Goal: Check status: Check status

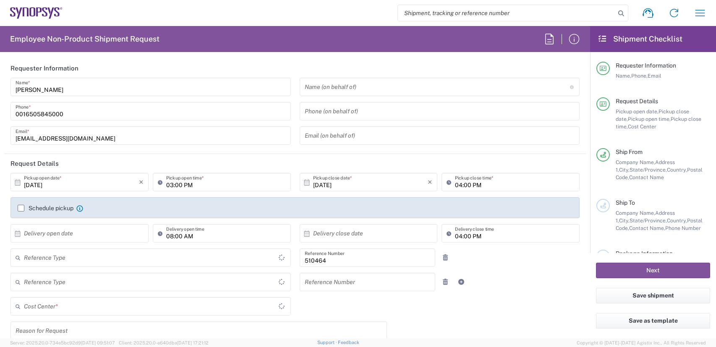
type input "Department"
type input "Delivered at Place"
type input "US01, SG, MSIP2, R&D 510464"
type input "[GEOGRAPHIC_DATA]"
type input "[US_STATE]"
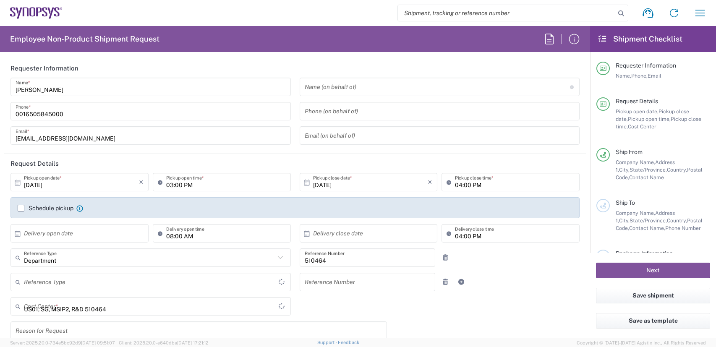
type input "[GEOGRAPHIC_DATA]"
type input "Hillsboro US03"
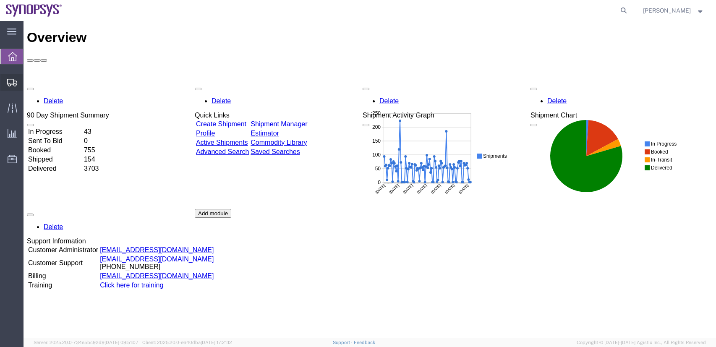
click at [29, 82] on span "Shipments" at bounding box center [26, 82] width 6 height 17
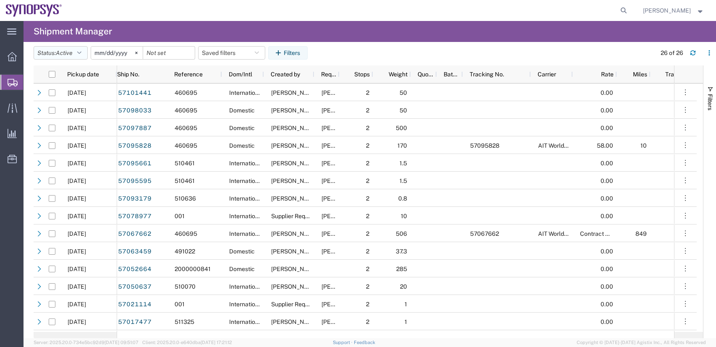
click at [78, 53] on button "Status: Active" at bounding box center [61, 52] width 54 height 13
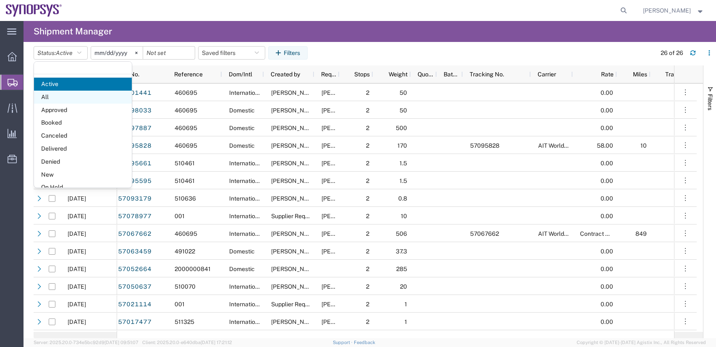
click at [60, 98] on span "All" at bounding box center [83, 97] width 98 height 13
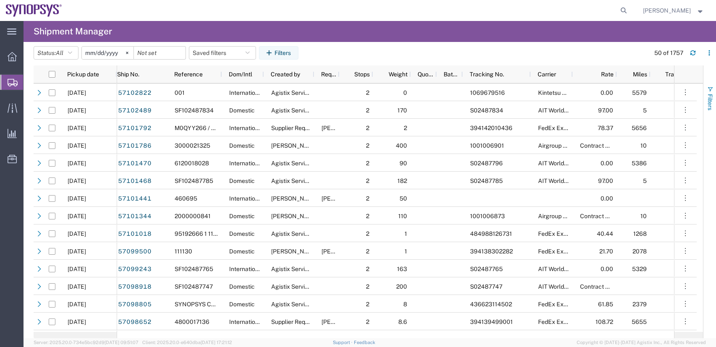
click at [711, 94] on span "Filters" at bounding box center [709, 102] width 7 height 16
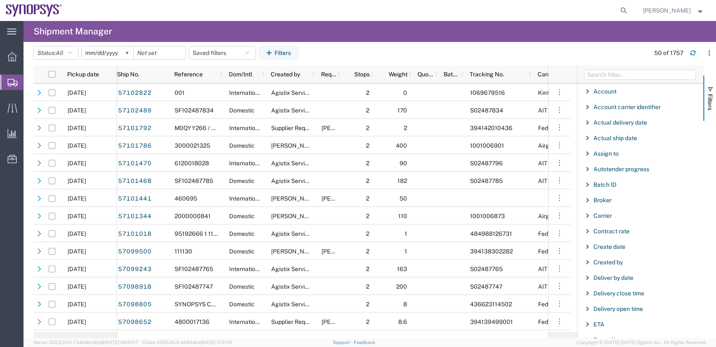
click at [613, 257] on div "Created by" at bounding box center [640, 262] width 126 height 15
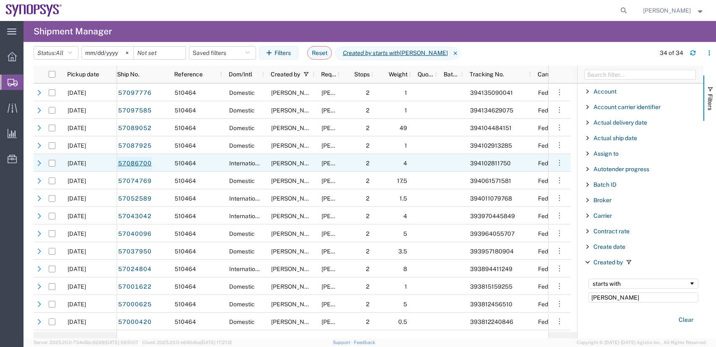
type input "sarah"
click at [133, 169] on link "57086700" at bounding box center [134, 163] width 34 height 13
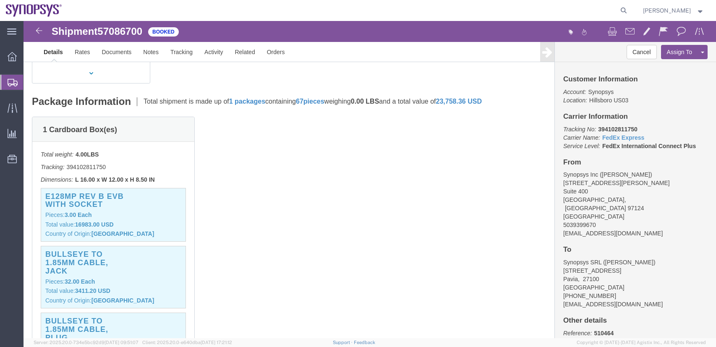
scroll to position [210, 0]
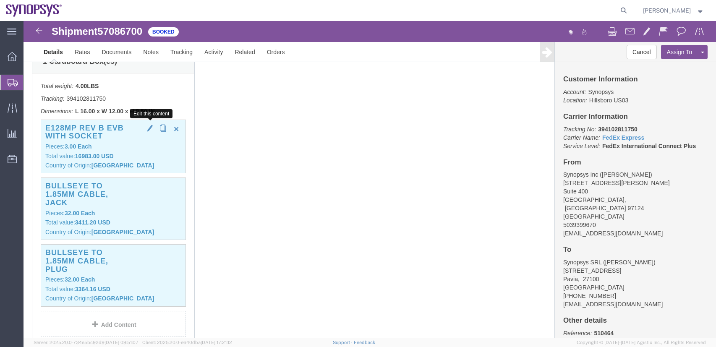
click span "button"
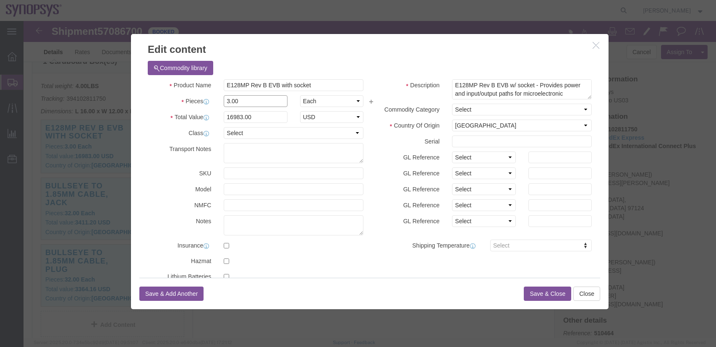
click input "3.00"
type input "2.00"
type input "11322"
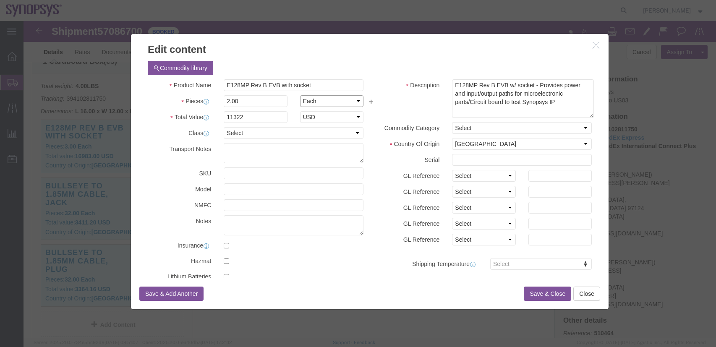
drag, startPoint x: 558, startPoint y: 76, endPoint x: 562, endPoint y: 94, distance: 18.9
click textarea "E128MP Rev B EVB w/ socket - Provides power and input/output paths for microele…"
click button "Save & Close"
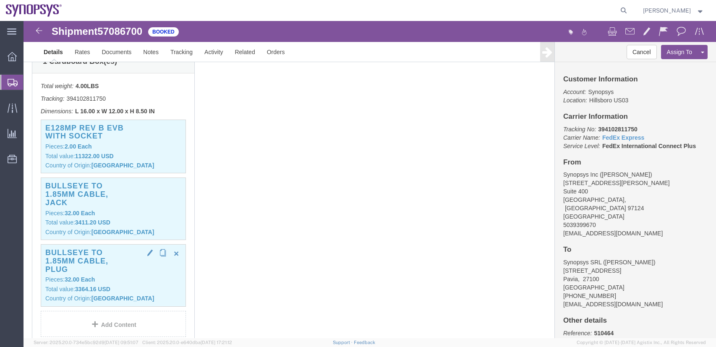
click div "Bullseye to 1.85mm cable, Plug Pieces: 32.00 Each Total value: 3364.16 USD Coun…"
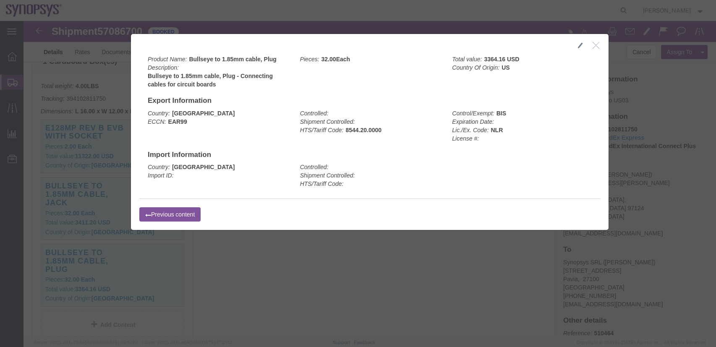
click icon "button"
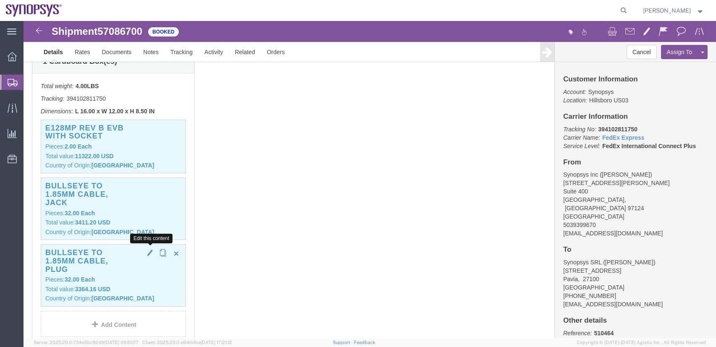
click button "button"
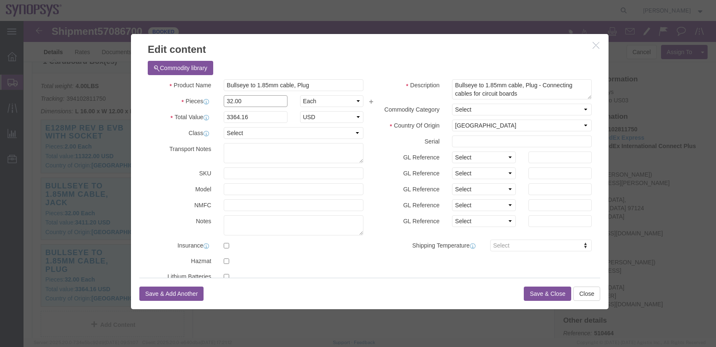
drag, startPoint x: 216, startPoint y: 78, endPoint x: 114, endPoint y: 71, distance: 102.2
click div "Product Name Bullseye to 1.85mm cable, Plug Pieces 32.00 Select Bag Barrels 100…"
type input "16"
type input "1682.08"
click input "1682.08"
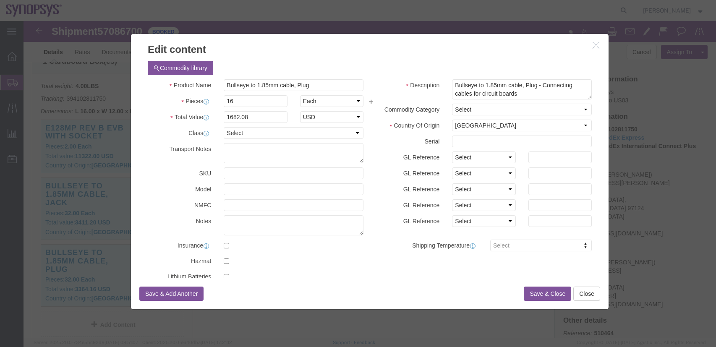
click button "Save & Close"
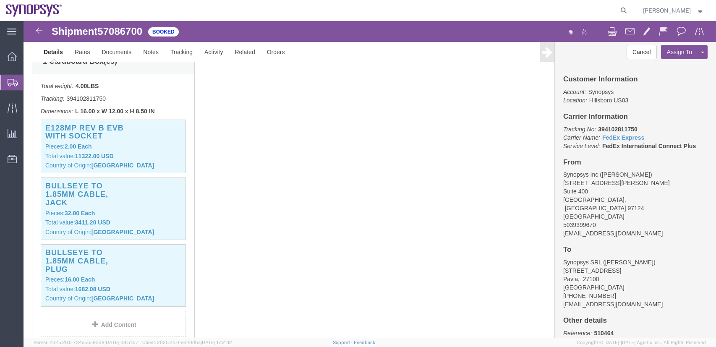
click p "Pieces: 32.00 Each"
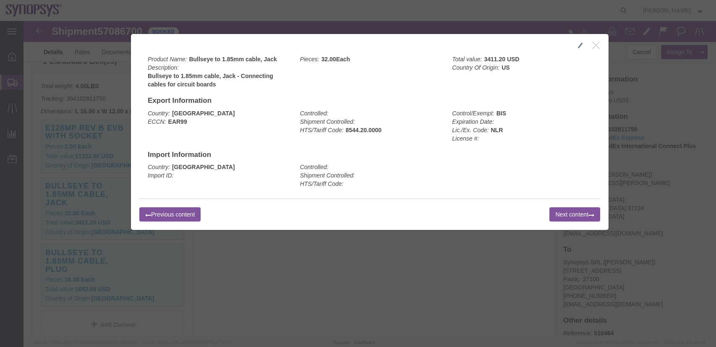
click icon "button"
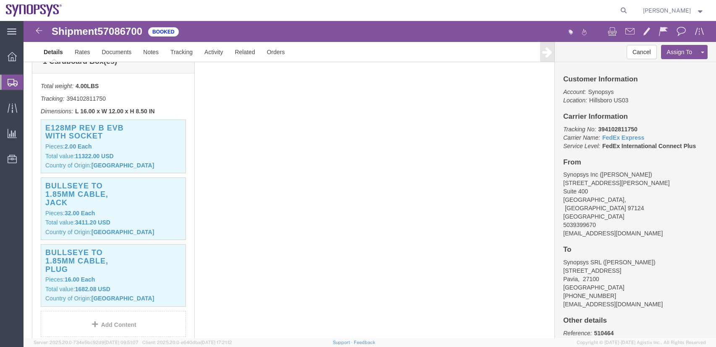
click span "button"
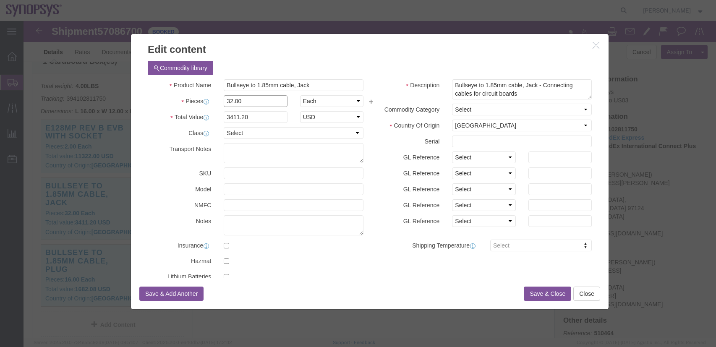
drag, startPoint x: 205, startPoint y: 80, endPoint x: 128, endPoint y: 73, distance: 76.6
click div "Product Name Bullseye to 1.85mm cable, Jack Pieces 32.00 Select Bag Barrels 100…"
type input "16.00"
type input "1705.6"
click button "Save & Close"
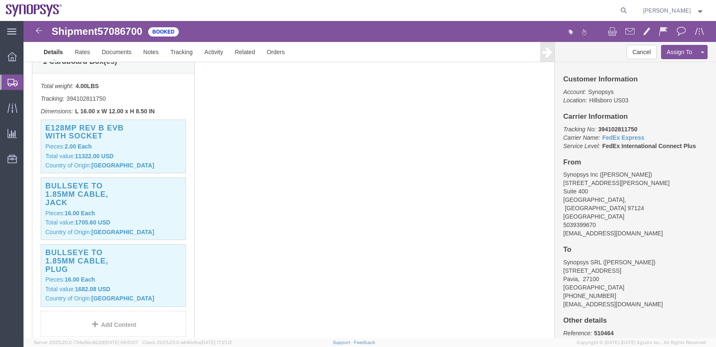
scroll to position [0, 0]
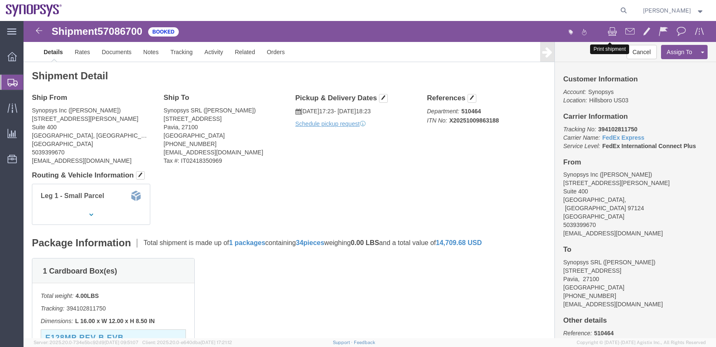
click span
click link "Documents"
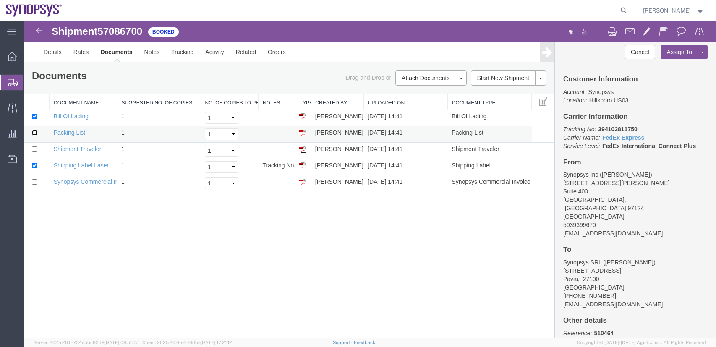
click at [36, 132] on input "checkbox" at bounding box center [34, 132] width 5 height 5
checkbox input "true"
click at [302, 166] on img at bounding box center [302, 165] width 7 height 7
drag, startPoint x: 301, startPoint y: 115, endPoint x: 501, endPoint y: 221, distance: 225.7
click at [301, 115] on img at bounding box center [302, 116] width 7 height 7
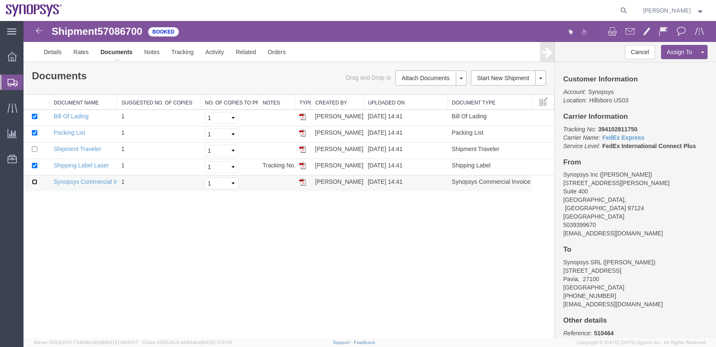
click at [33, 181] on input "checkbox" at bounding box center [34, 181] width 5 height 5
checkbox input "true"
drag, startPoint x: 304, startPoint y: 135, endPoint x: 413, endPoint y: 181, distance: 118.4
click at [304, 134] on img at bounding box center [302, 133] width 7 height 7
drag, startPoint x: 303, startPoint y: 182, endPoint x: 321, endPoint y: 181, distance: 18.5
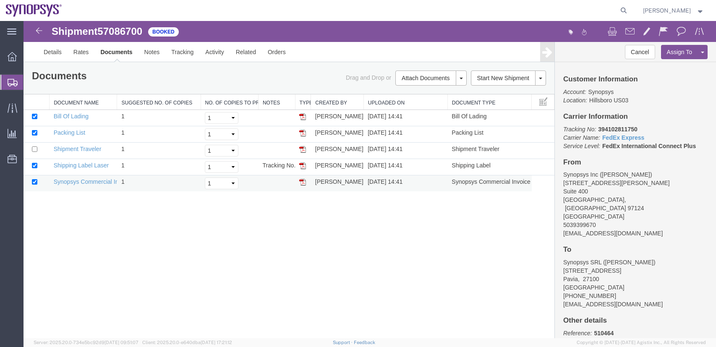
click at [303, 182] on img at bounding box center [302, 182] width 7 height 7
drag, startPoint x: 302, startPoint y: 360, endPoint x: 294, endPoint y: 323, distance: 38.7
click at [303, 166] on img at bounding box center [302, 165] width 7 height 7
